Goal: Learn about a topic: Learn about a topic

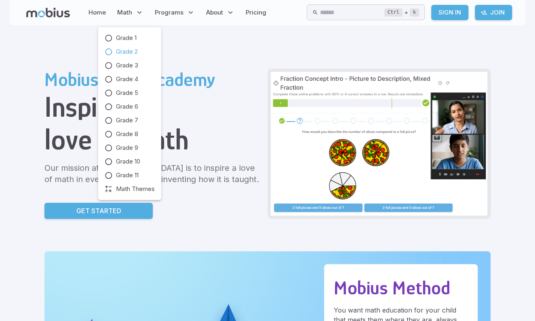
click at [124, 51] on span "Grade 2" at bounding box center [127, 51] width 22 height 9
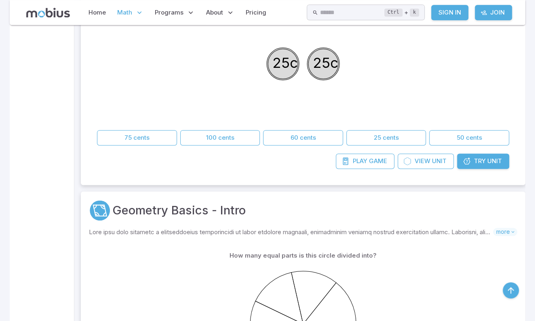
scroll to position [452, 0]
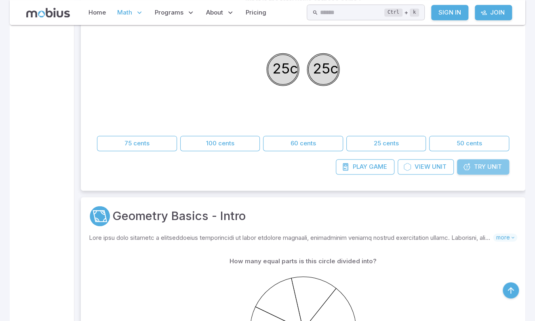
click at [488, 165] on span "Unit" at bounding box center [494, 166] width 15 height 9
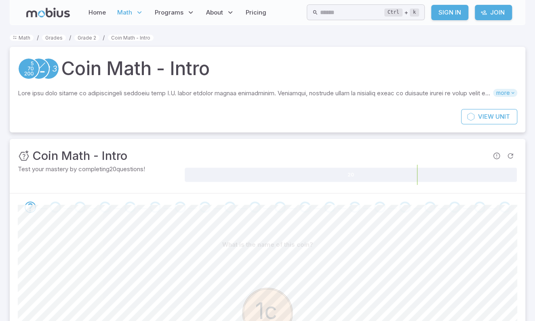
click at [503, 95] on span "more" at bounding box center [505, 93] width 24 height 8
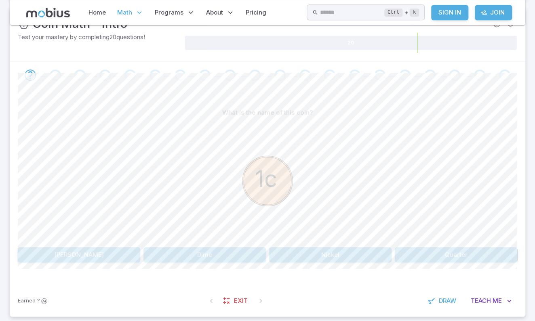
scroll to position [246, 0]
click at [78, 248] on button "[PERSON_NAME]" at bounding box center [79, 254] width 122 height 15
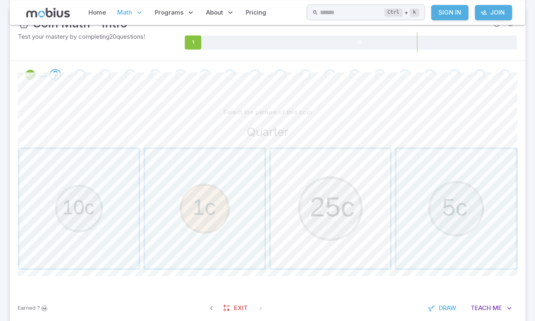
click at [326, 198] on span "button" at bounding box center [330, 208] width 119 height 119
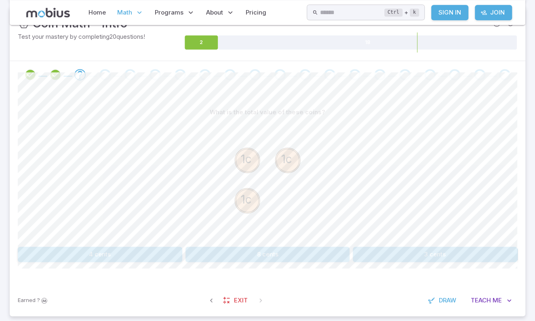
click at [433, 256] on button "3 cents" at bounding box center [435, 254] width 164 height 15
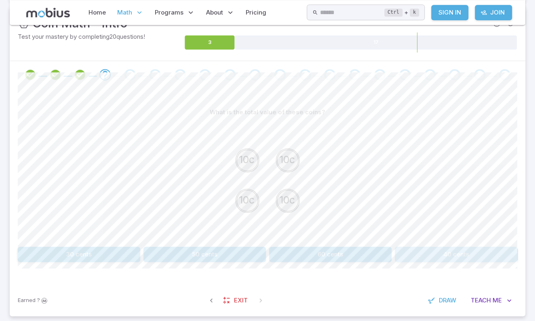
click at [454, 257] on button "40 cents" at bounding box center [456, 254] width 122 height 15
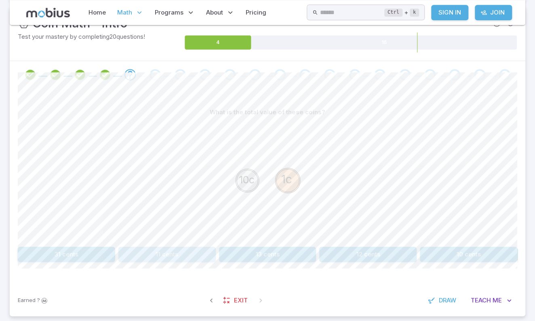
click at [165, 247] on button "11 cents" at bounding box center [166, 254] width 97 height 15
click at [489, 247] on button "15 cents" at bounding box center [477, 254] width 80 height 15
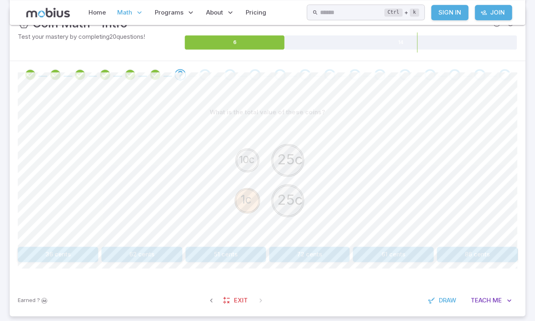
click at [381, 250] on button "61 cents" at bounding box center [393, 254] width 80 height 15
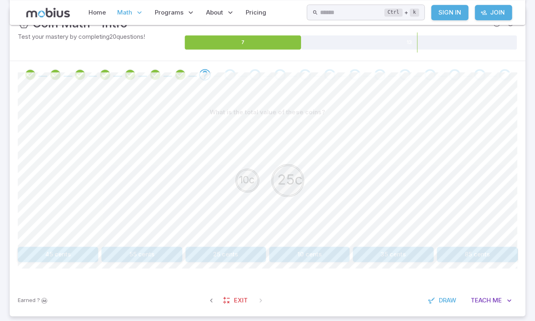
click at [384, 239] on div "10c 25c" at bounding box center [267, 182] width 499 height 124
click at [383, 252] on button "35 cents" at bounding box center [393, 254] width 80 height 15
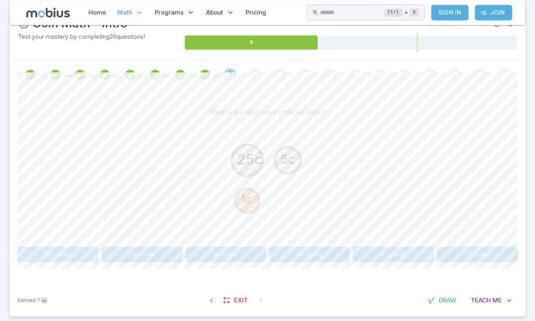
click at [53, 254] on button "31 cents" at bounding box center [58, 254] width 80 height 15
click at [377, 249] on button "16 cents" at bounding box center [367, 254] width 97 height 15
click at [40, 252] on button "40 cents" at bounding box center [58, 254] width 80 height 15
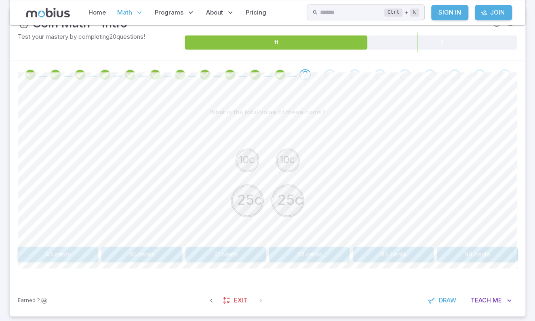
click at [313, 253] on button "70 cents" at bounding box center [309, 254] width 80 height 15
click at [303, 252] on button "61 cents" at bounding box center [309, 254] width 80 height 15
click at [48, 257] on button "36 cents" at bounding box center [58, 254] width 80 height 15
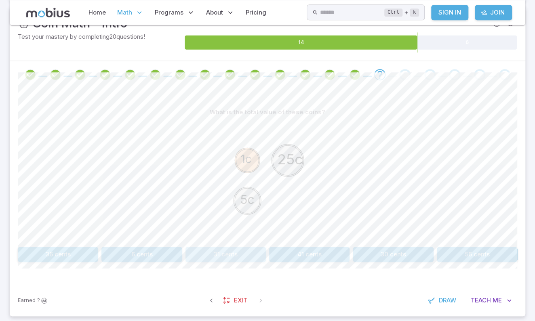
click at [226, 248] on button "31 cents" at bounding box center [225, 254] width 80 height 15
click at [225, 257] on button "31 cents" at bounding box center [225, 254] width 80 height 15
click at [53, 247] on button "31 cents" at bounding box center [58, 254] width 80 height 15
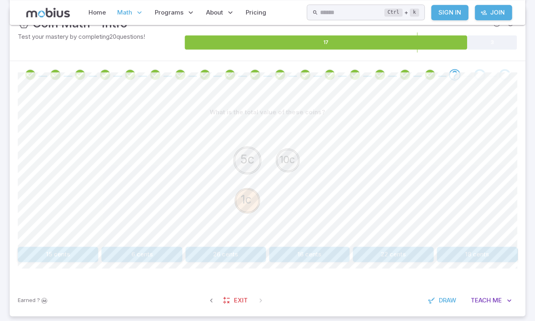
click at [311, 252] on button "16 cents" at bounding box center [309, 254] width 80 height 15
click at [400, 247] on button "40 cents" at bounding box center [393, 254] width 80 height 15
click at [303, 248] on button "65 cents" at bounding box center [309, 254] width 80 height 15
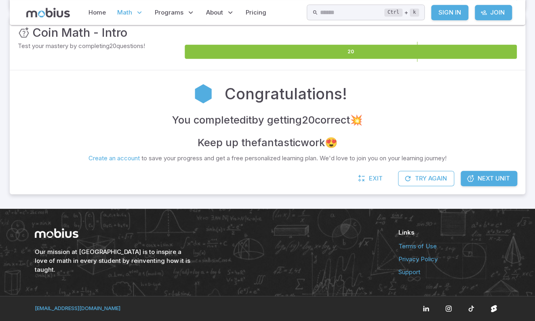
scroll to position [236, 0]
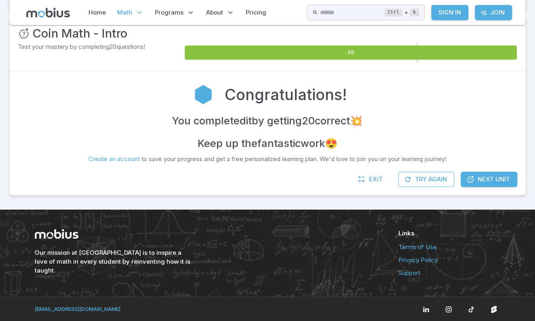
click at [489, 181] on span "Next Unit" at bounding box center [493, 179] width 32 height 9
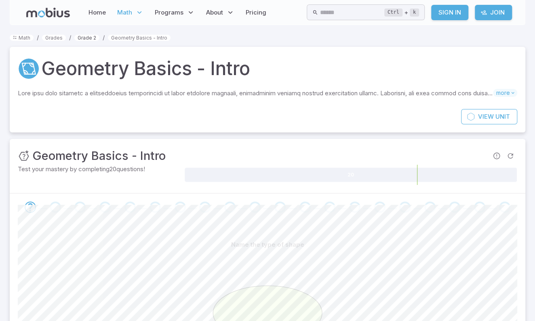
click at [87, 39] on link "Grade 2" at bounding box center [86, 38] width 25 height 6
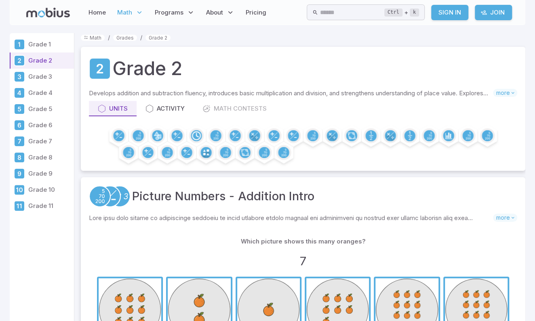
click at [41, 76] on p "Grade 3" at bounding box center [49, 76] width 42 height 9
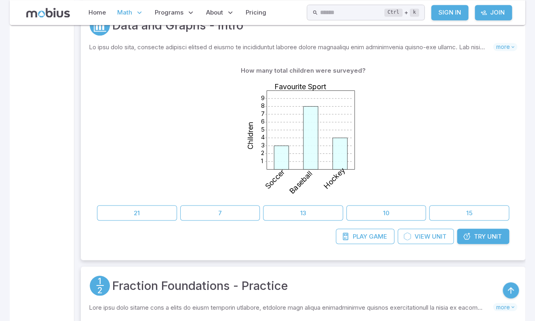
scroll to position [593, 0]
click at [254, 11] on link "Pricing" at bounding box center [255, 12] width 25 height 19
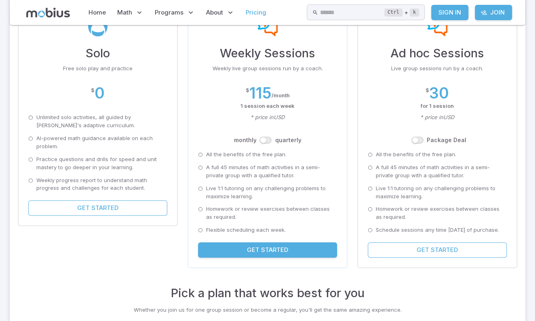
scroll to position [112, 0]
